Goal: Transaction & Acquisition: Purchase product/service

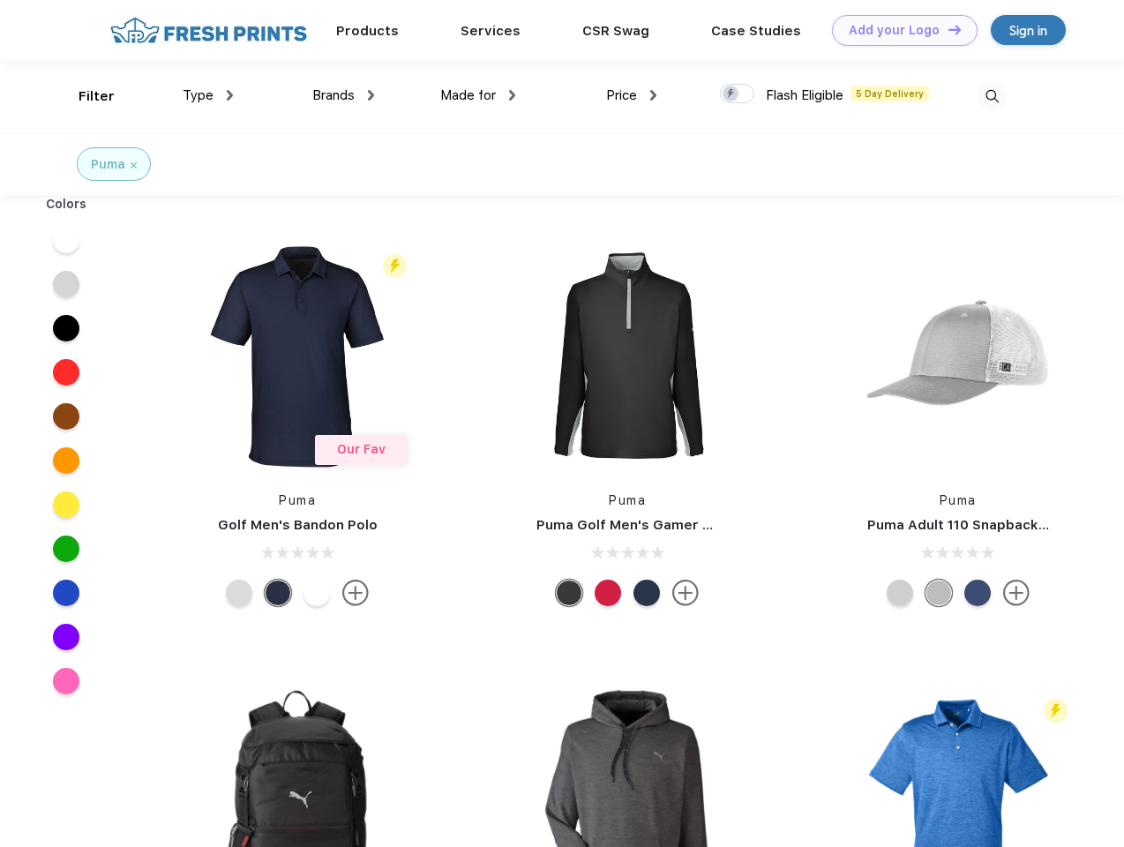
scroll to position [1, 0]
click at [898, 30] on link "Add your Logo Design Tool" at bounding box center [905, 30] width 146 height 31
click at [0, 0] on div "Design Tool" at bounding box center [0, 0] width 0 height 0
click at [947, 29] on link "Add your Logo Design Tool" at bounding box center [905, 30] width 146 height 31
click at [85, 96] on div "Filter" at bounding box center [97, 96] width 36 height 20
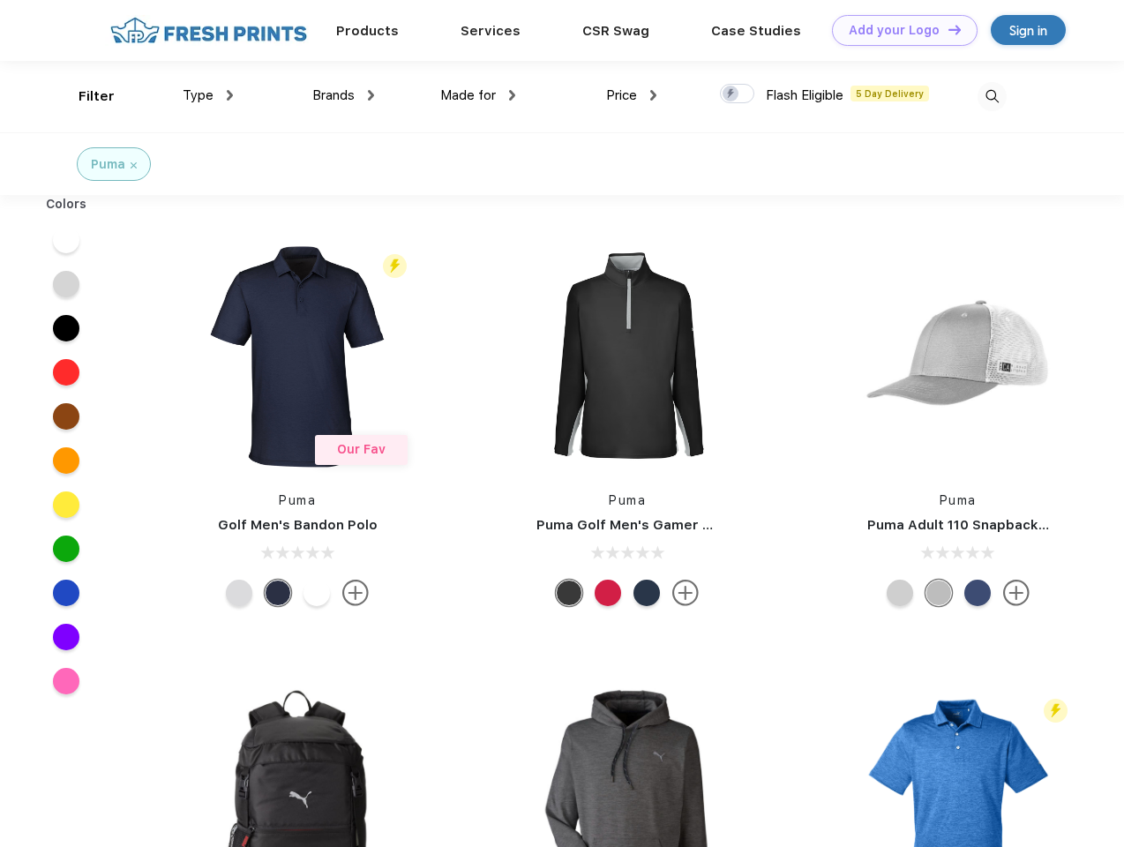
click at [208, 95] on span "Type" at bounding box center [198, 95] width 31 height 16
click at [343, 95] on span "Brands" at bounding box center [333, 95] width 42 height 16
click at [478, 95] on span "Made for" at bounding box center [468, 95] width 56 height 16
click at [632, 95] on span "Price" at bounding box center [621, 95] width 31 height 16
click at [738, 94] on div at bounding box center [737, 93] width 34 height 19
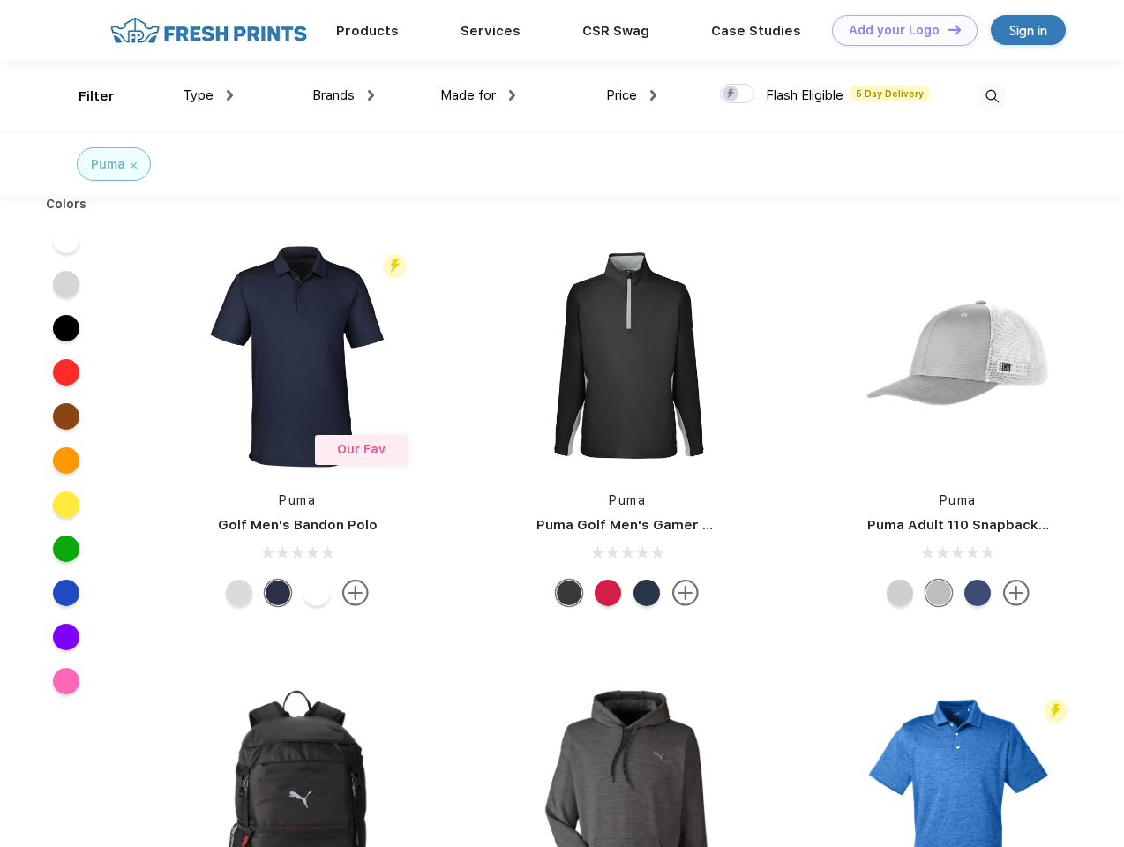
click at [731, 94] on input "checkbox" at bounding box center [725, 88] width 11 height 11
click at [992, 96] on img at bounding box center [992, 96] width 29 height 29
